Goal: Task Accomplishment & Management: Complete application form

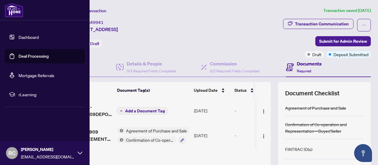
scroll to position [0, 32]
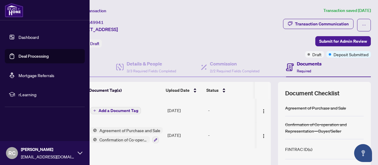
click at [24, 38] on link "Dashboard" at bounding box center [29, 36] width 20 height 5
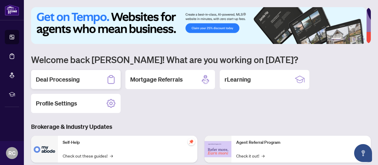
click at [63, 79] on h2 "Deal Processing" at bounding box center [58, 79] width 44 height 8
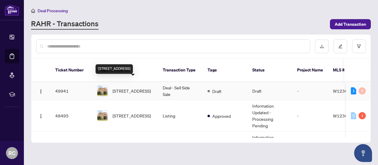
click at [125, 88] on span "[STREET_ADDRESS]" at bounding box center [132, 91] width 38 height 7
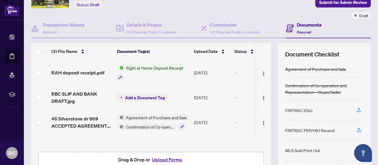
scroll to position [40, 0]
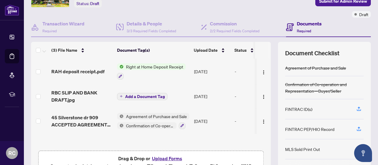
click at [133, 65] on span "Right at Home Deposit Receipt" at bounding box center [155, 66] width 62 height 7
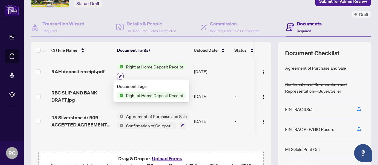
click at [119, 74] on icon "button" at bounding box center [121, 76] width 4 height 4
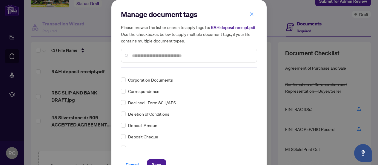
scroll to position [0, 0]
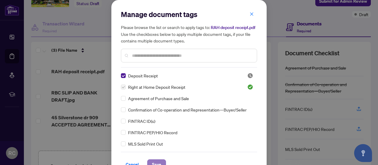
click at [154, 161] on span "Save" at bounding box center [156, 164] width 9 height 10
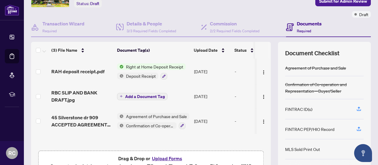
click at [163, 65] on span "Right at Home Deposit Receipt" at bounding box center [155, 66] width 62 height 7
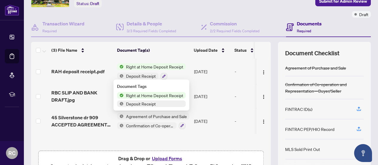
click at [153, 94] on span "Right at Home Deposit Receipt" at bounding box center [155, 95] width 62 height 7
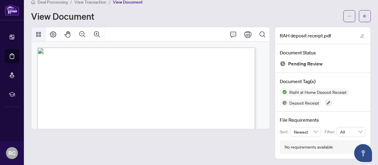
click at [40, 34] on icon "Thumbnails" at bounding box center [38, 34] width 5 height 5
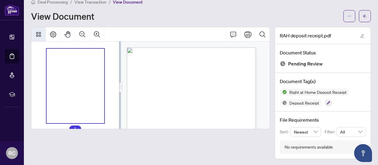
click at [40, 34] on icon "Thumbnails" at bounding box center [38, 34] width 5 height 5
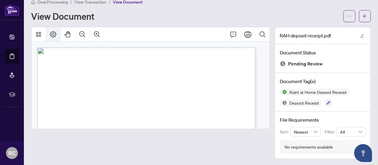
click at [53, 35] on icon "Page Layout" at bounding box center [53, 34] width 7 height 7
click at [347, 16] on icon "ellipsis" at bounding box center [349, 16] width 4 height 4
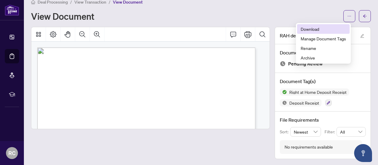
click at [314, 28] on span "Download" at bounding box center [323, 29] width 45 height 7
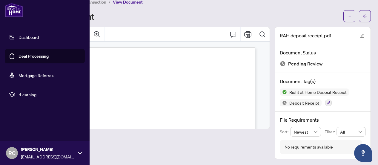
click at [19, 37] on link "Dashboard" at bounding box center [29, 36] width 20 height 5
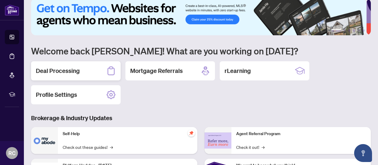
click at [81, 73] on div "Deal Processing" at bounding box center [76, 70] width 90 height 19
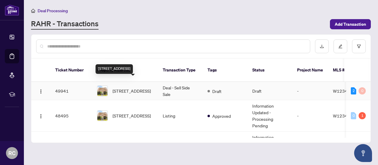
click at [140, 88] on span "[STREET_ADDRESS]" at bounding box center [132, 91] width 38 height 7
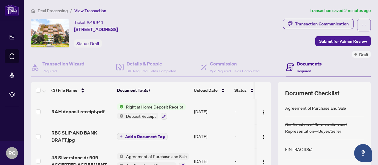
click at [269, 87] on th at bounding box center [270, 90] width 2 height 17
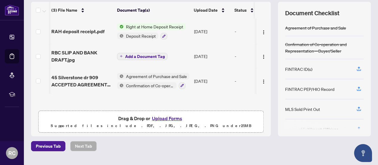
scroll to position [0, 32]
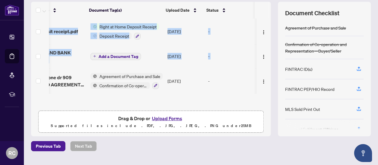
drag, startPoint x: 265, startPoint y: 66, endPoint x: 267, endPoint y: 82, distance: 16.3
click at [267, 82] on div "(3) File Name Document Tag(s) Upload Date Status RAH deposit receipt.pdf Right …" at bounding box center [201, 69] width 340 height 134
click at [168, 115] on button "Upload Forms" at bounding box center [167, 118] width 34 height 8
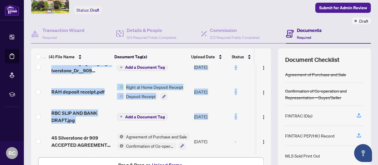
scroll to position [0, 0]
click at [128, 67] on span "Add a Document Tag" at bounding box center [145, 67] width 40 height 4
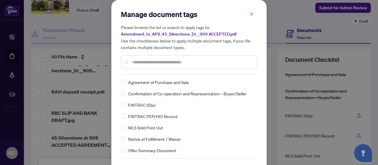
click at [174, 65] on div at bounding box center [189, 62] width 136 height 14
click at [168, 62] on input "text" at bounding box center [192, 62] width 120 height 7
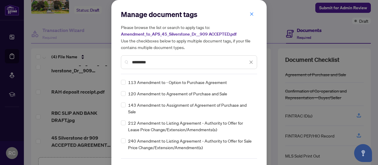
type input "*********"
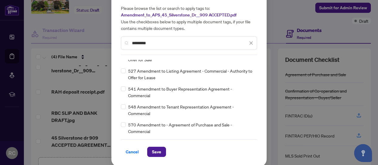
scroll to position [20, 0]
click at [159, 149] on button "Save" at bounding box center [156, 151] width 19 height 10
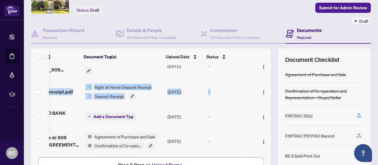
scroll to position [0, 38]
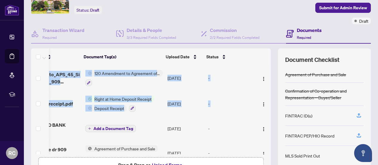
drag, startPoint x: 265, startPoint y: 97, endPoint x: 263, endPoint y: 48, distance: 49.0
click at [263, 48] on div "(4) File Name Document Tag(s) Upload Date Status Amendment_to_APS_45_Silverston…" at bounding box center [151, 101] width 240 height 106
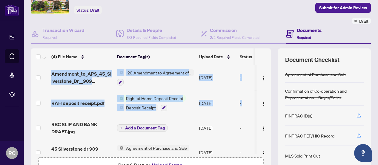
scroll to position [13, 0]
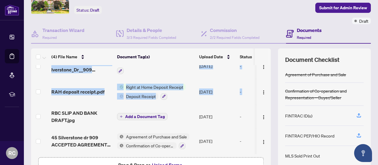
click at [164, 163] on button "Upload Forms" at bounding box center [167, 165] width 34 height 8
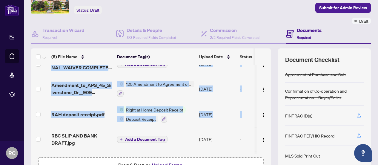
scroll to position [0, 0]
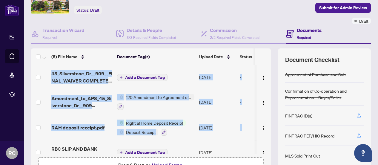
click at [133, 76] on span "Add a Document Tag" at bounding box center [145, 77] width 40 height 4
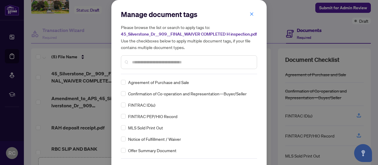
click at [145, 64] on input "text" at bounding box center [192, 62] width 120 height 7
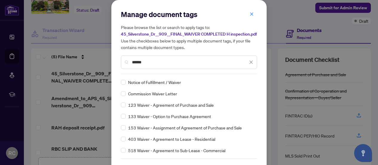
type input "******"
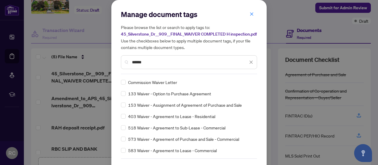
scroll to position [20, 0]
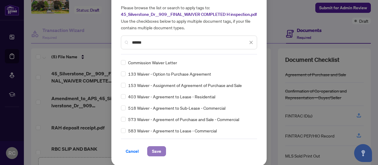
click at [156, 148] on span "Save" at bounding box center [156, 151] width 9 height 10
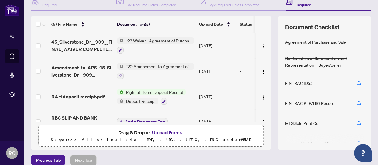
scroll to position [93, 0]
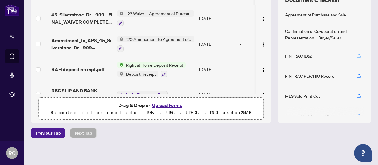
click at [356, 55] on icon "button" at bounding box center [358, 55] width 5 height 5
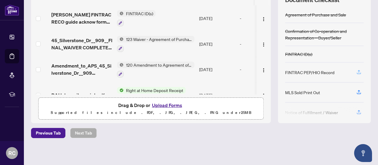
click at [356, 70] on icon "button" at bounding box center [358, 71] width 5 height 5
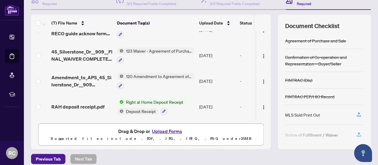
scroll to position [57, 0]
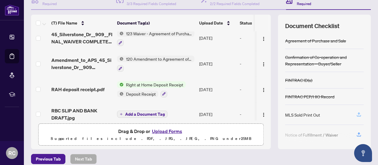
click at [356, 113] on icon "button" at bounding box center [358, 114] width 5 height 5
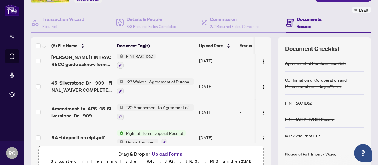
scroll to position [0, 0]
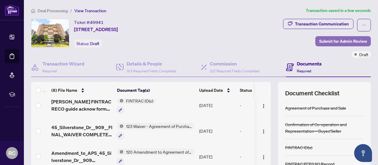
click at [335, 42] on span "Submit for Admin Review" at bounding box center [343, 41] width 48 height 10
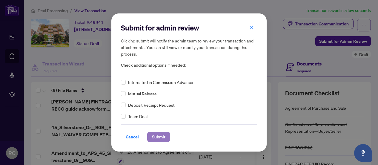
click at [163, 139] on span "Submit" at bounding box center [158, 137] width 13 height 10
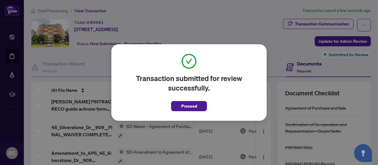
click at [181, 76] on h2 "Transaction submitted for review successfully." at bounding box center [189, 82] width 136 height 19
click at [186, 104] on span "Proceed" at bounding box center [189, 106] width 16 height 10
